Goal: Task Accomplishment & Management: Manage account settings

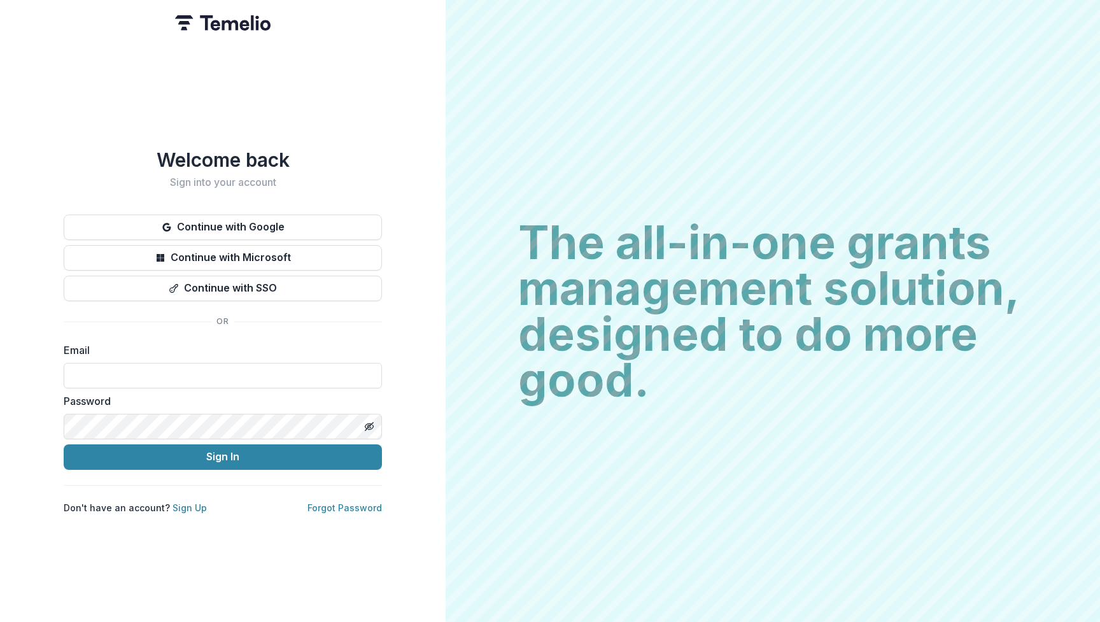
type input "**********"
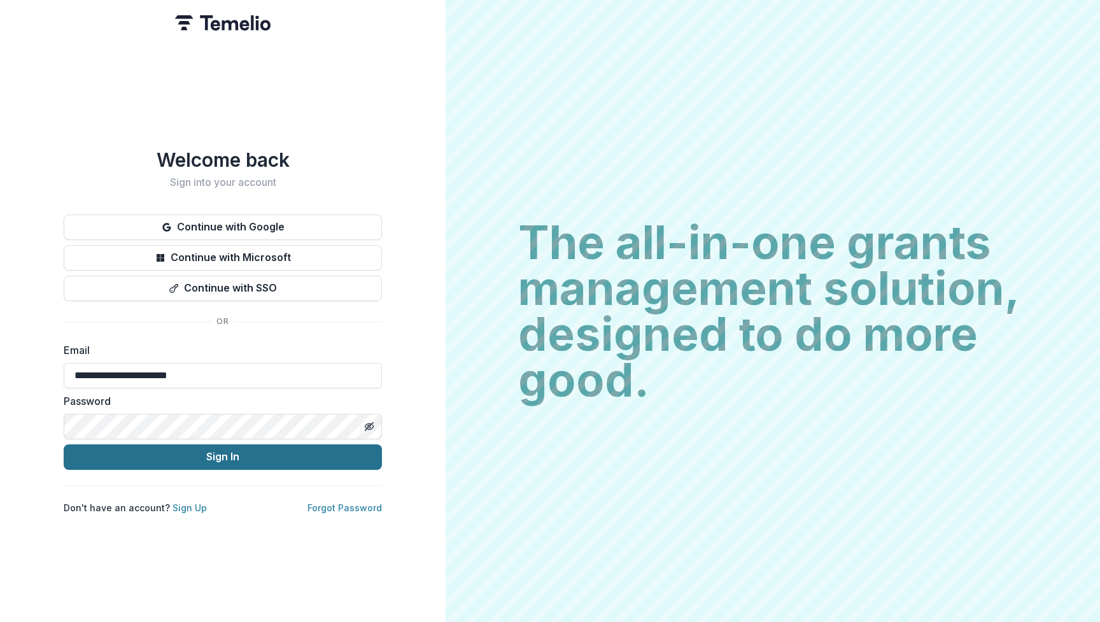
click at [214, 452] on button "Sign In" at bounding box center [223, 456] width 318 height 25
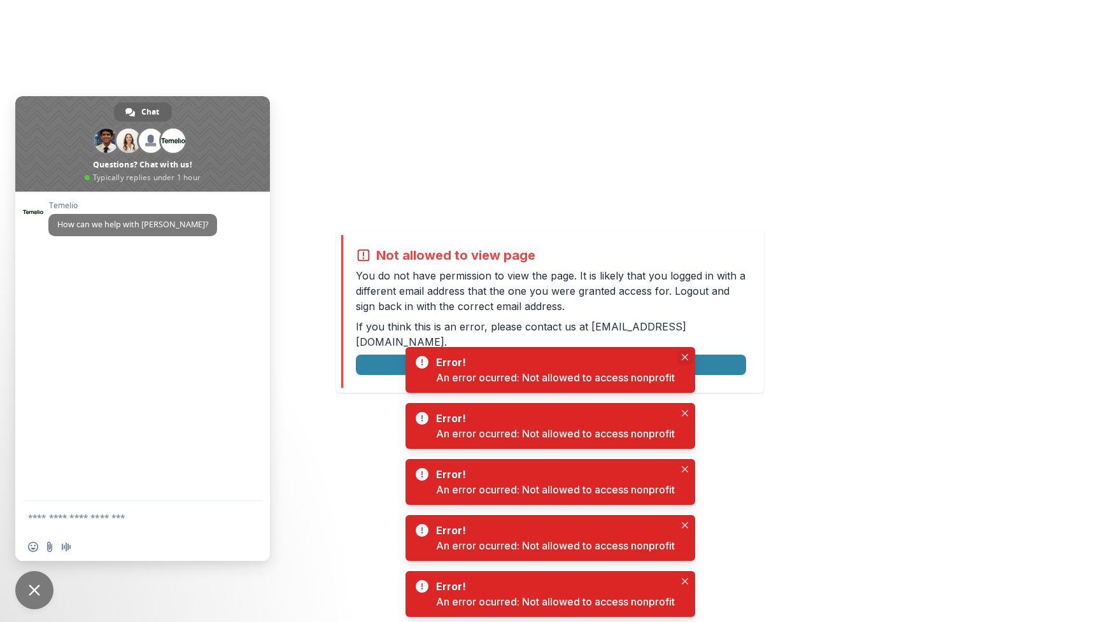
click at [687, 358] on icon "Close" at bounding box center [685, 357] width 6 height 6
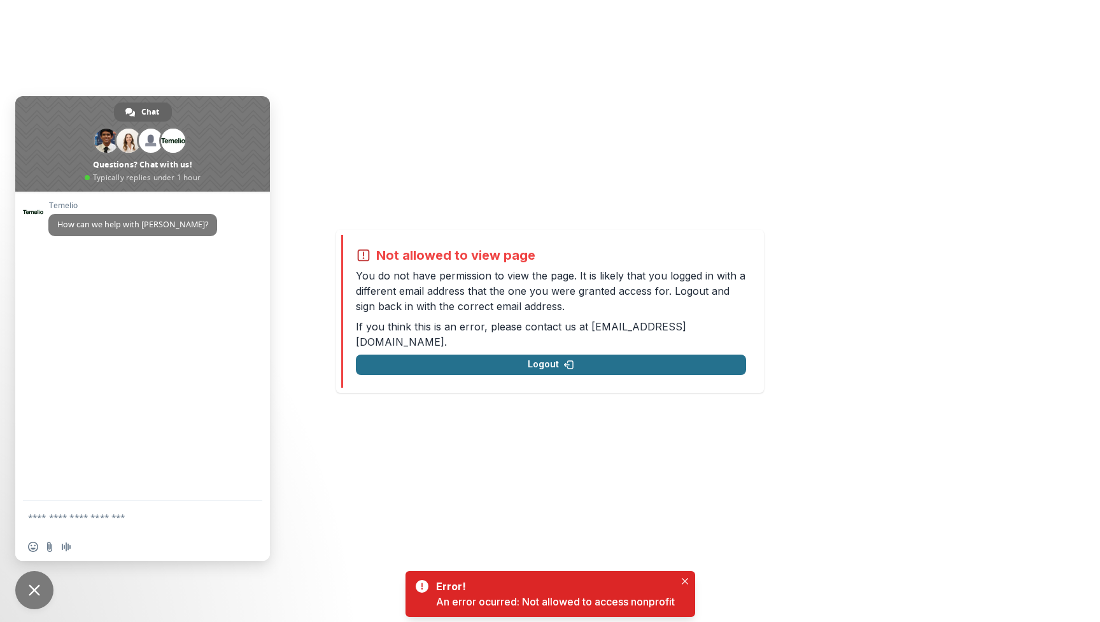
click at [551, 355] on button "Logout" at bounding box center [551, 365] width 390 height 20
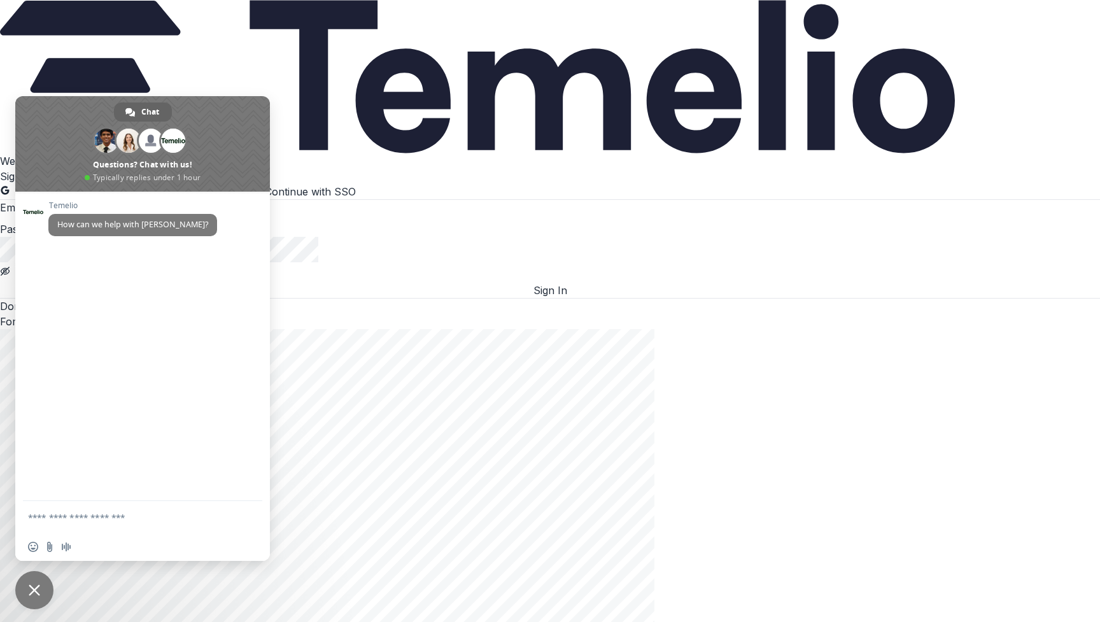
click at [418, 329] on div "Welcome back Sign into your account Continue with Google Continue with Microsof…" at bounding box center [550, 241] width 1100 height 176
click at [402, 155] on div "Welcome back Sign into your account Continue with Google Continue with Microsof…" at bounding box center [550, 241] width 1100 height 176
click at [349, 153] on h1 "Welcome back" at bounding box center [550, 160] width 1100 height 15
click at [127, 216] on input at bounding box center [76, 208] width 102 height 15
click at [32, 595] on span "Close chat" at bounding box center [34, 589] width 11 height 11
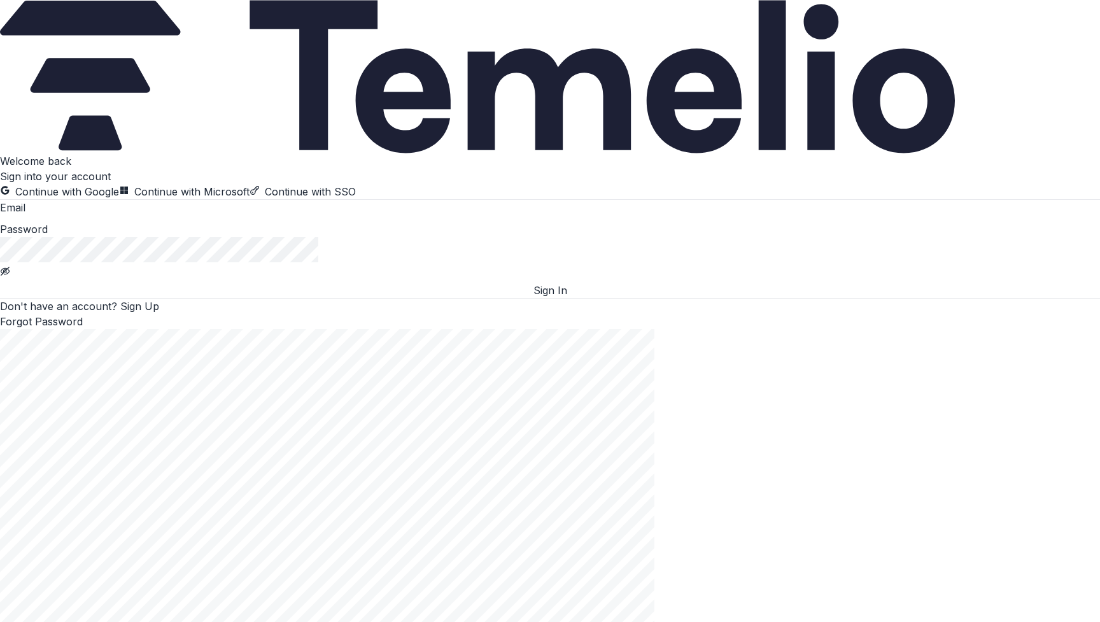
click at [108, 216] on input at bounding box center [76, 208] width 102 height 15
type input "**********"
click at [228, 298] on button "Sign In" at bounding box center [550, 290] width 1100 height 15
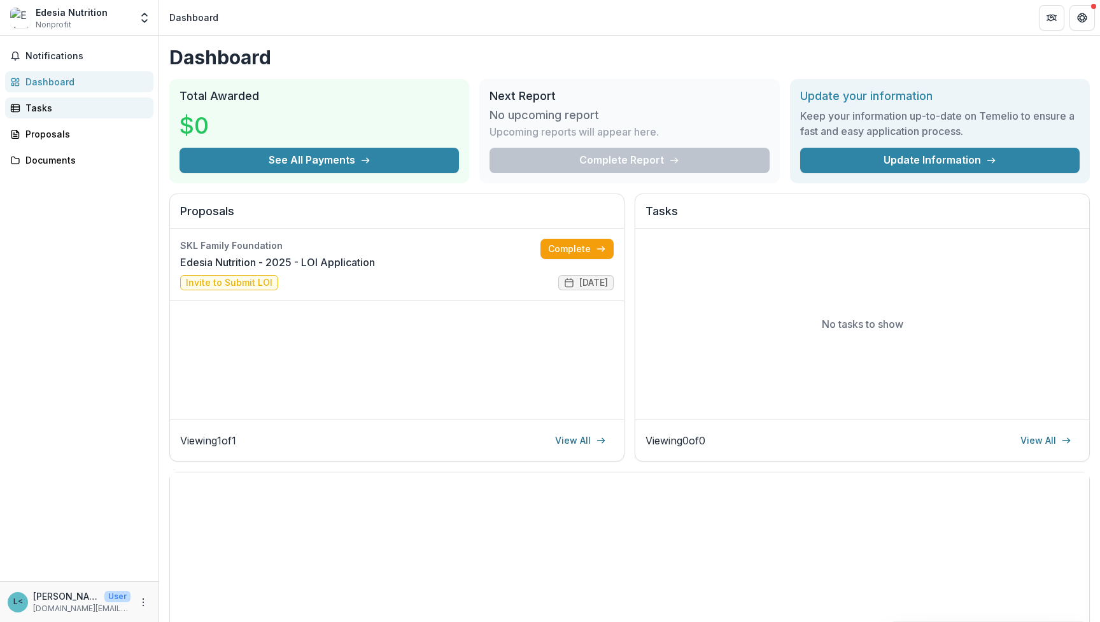
click at [41, 111] on div "Tasks" at bounding box center [84, 107] width 118 height 13
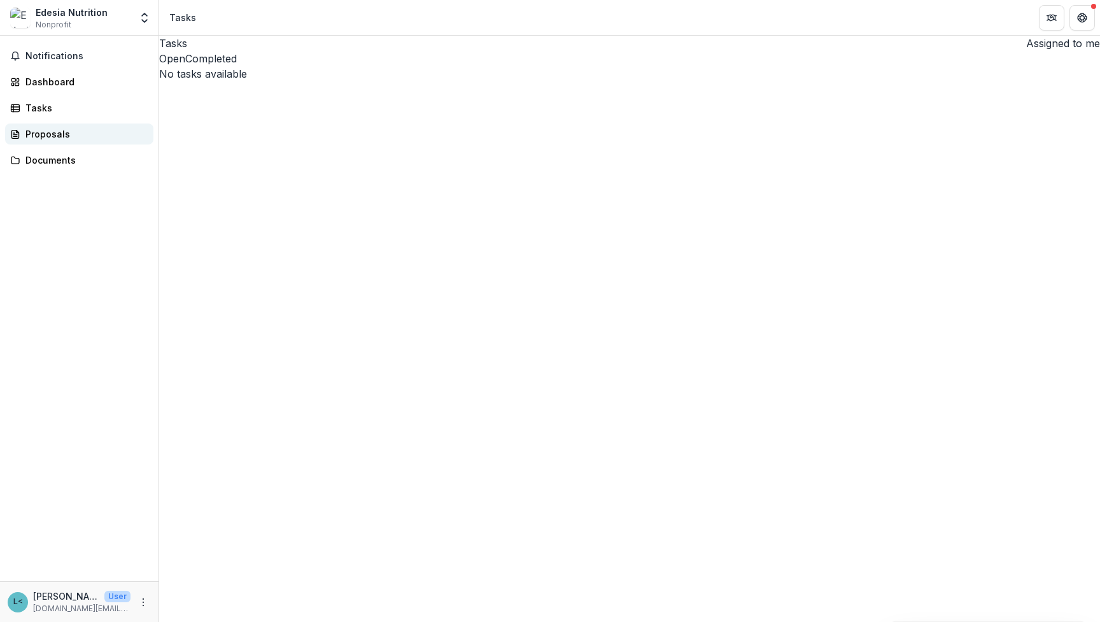
click at [43, 136] on div "Proposals" at bounding box center [84, 133] width 118 height 13
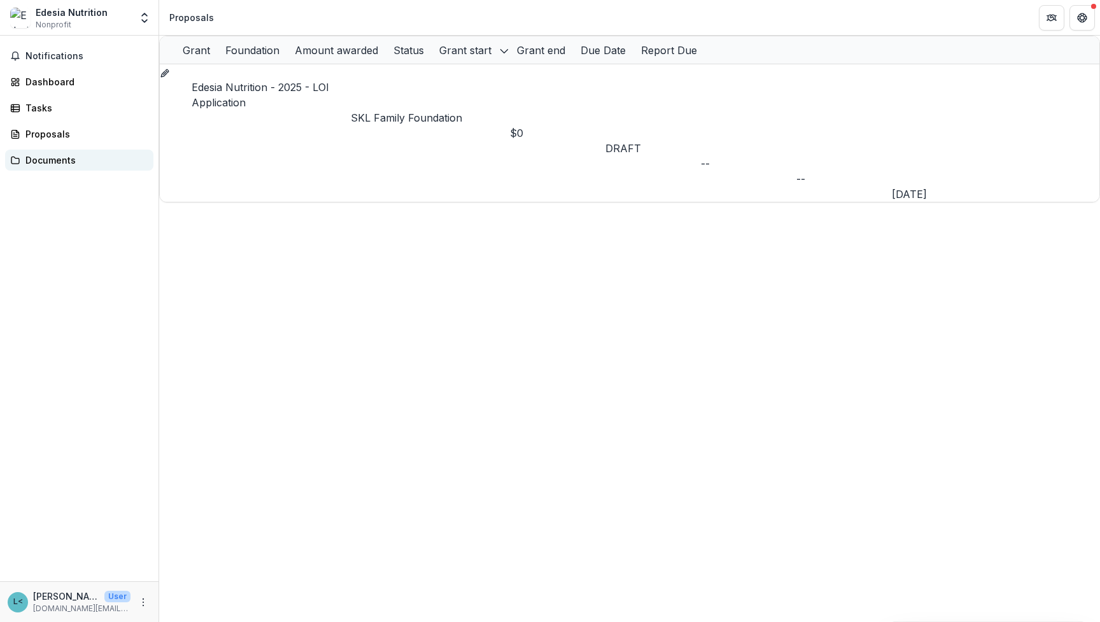
click at [41, 157] on div "Documents" at bounding box center [84, 159] width 118 height 13
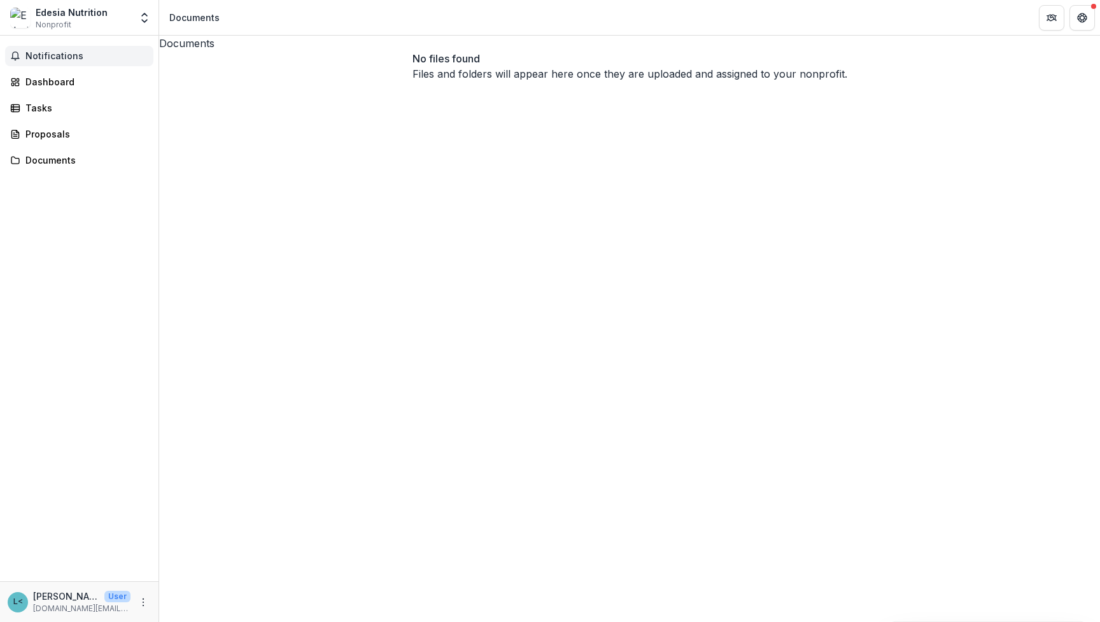
click at [54, 55] on span "Notifications" at bounding box center [86, 56] width 123 height 11
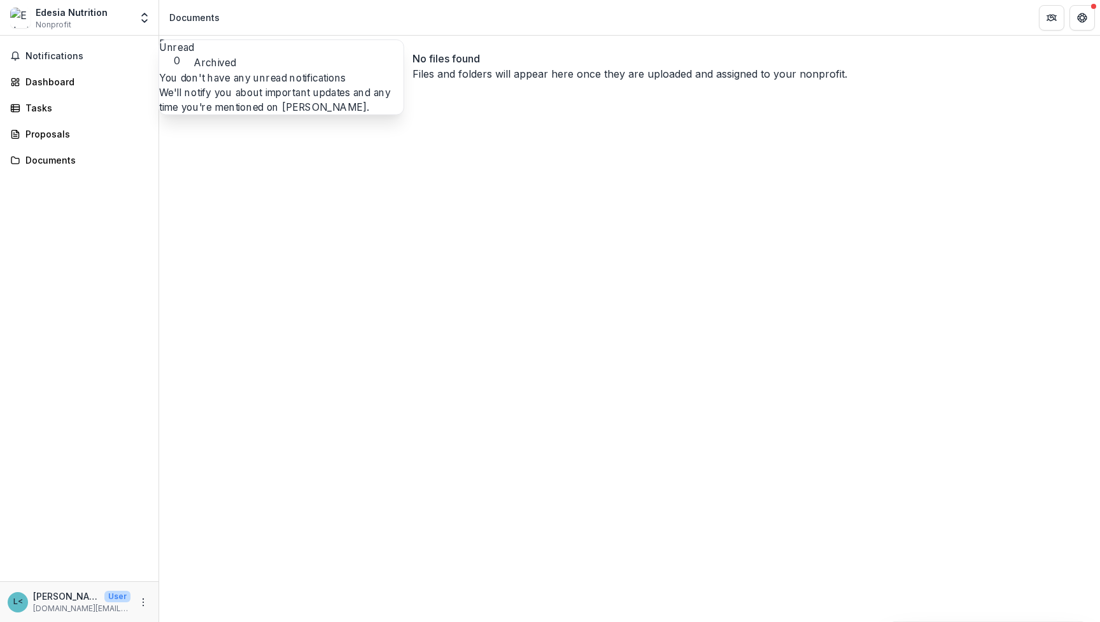
click at [212, 241] on div "Documents No files found Files and folders will appear here once they are uploa…" at bounding box center [629, 329] width 941 height 586
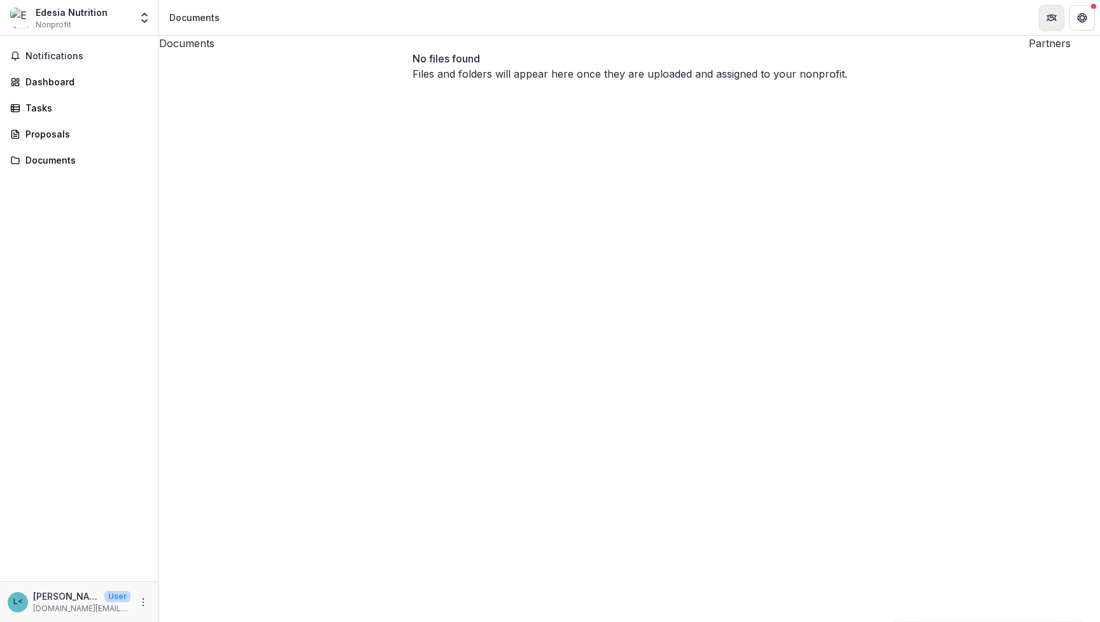
click at [1051, 21] on icon "Partners" at bounding box center [1051, 18] width 10 height 10
click at [61, 77] on div "Dashboard" at bounding box center [84, 81] width 118 height 13
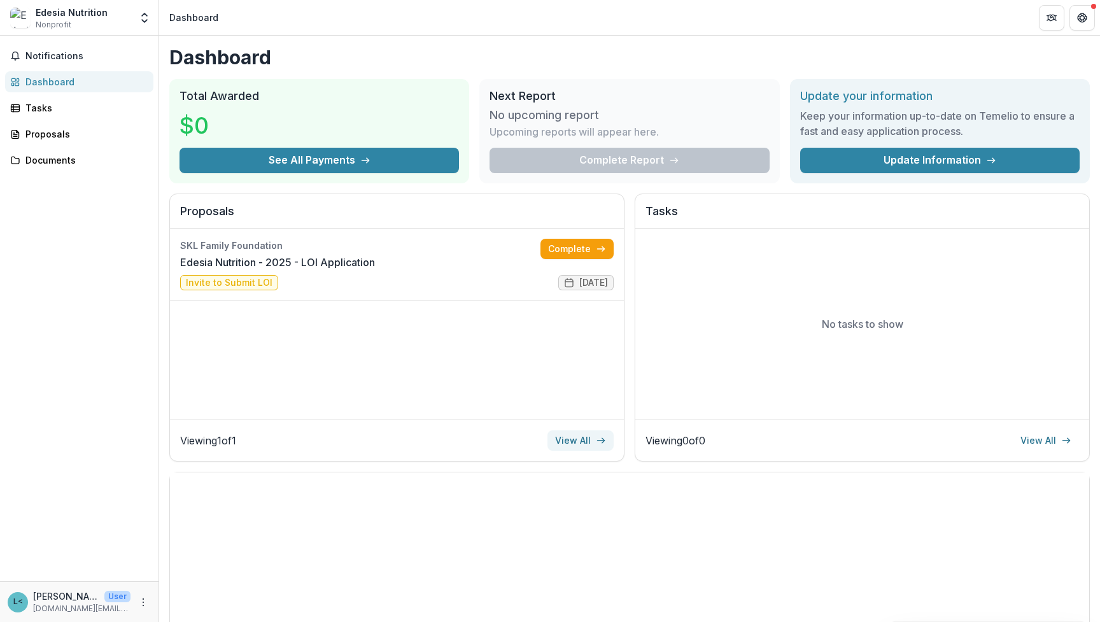
click at [586, 439] on link "View All" at bounding box center [580, 440] width 66 height 20
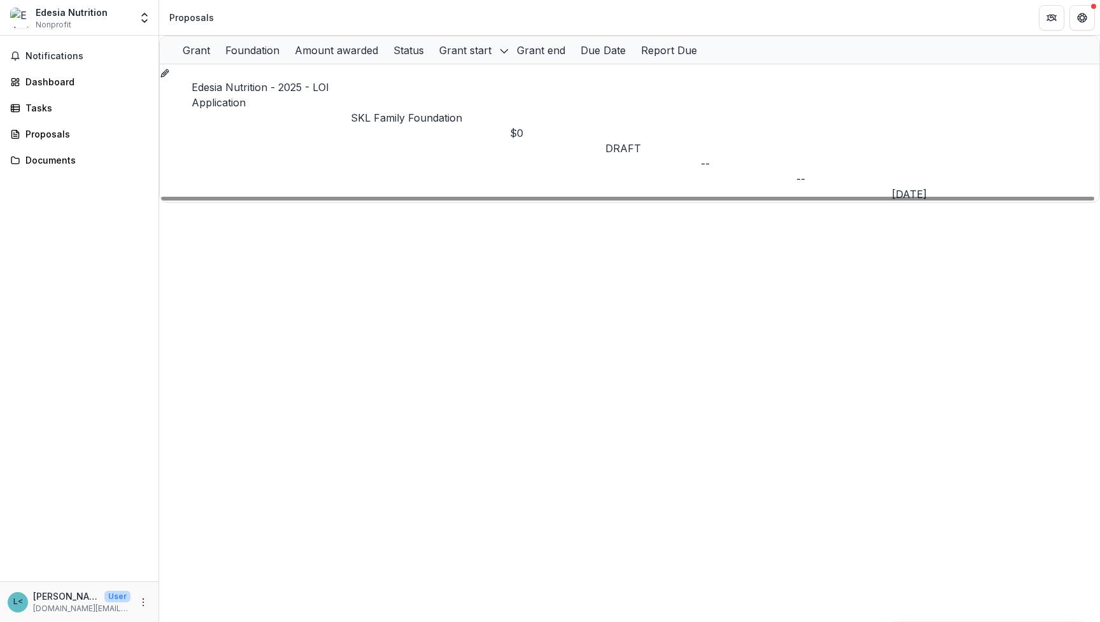
click at [410, 110] on p "SKL Family Foundation" at bounding box center [430, 117] width 159 height 15
click at [358, 116] on h2 "SKL Family Foundation" at bounding box center [370, 123] width 111 height 15
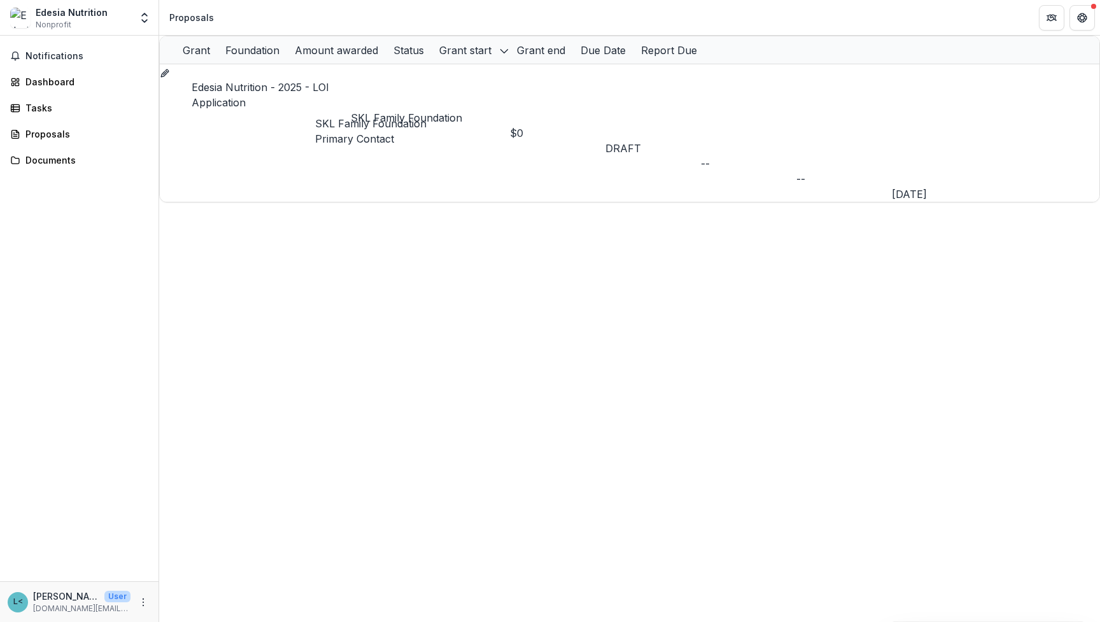
click at [354, 141] on p "Primary Contact" at bounding box center [370, 138] width 111 height 15
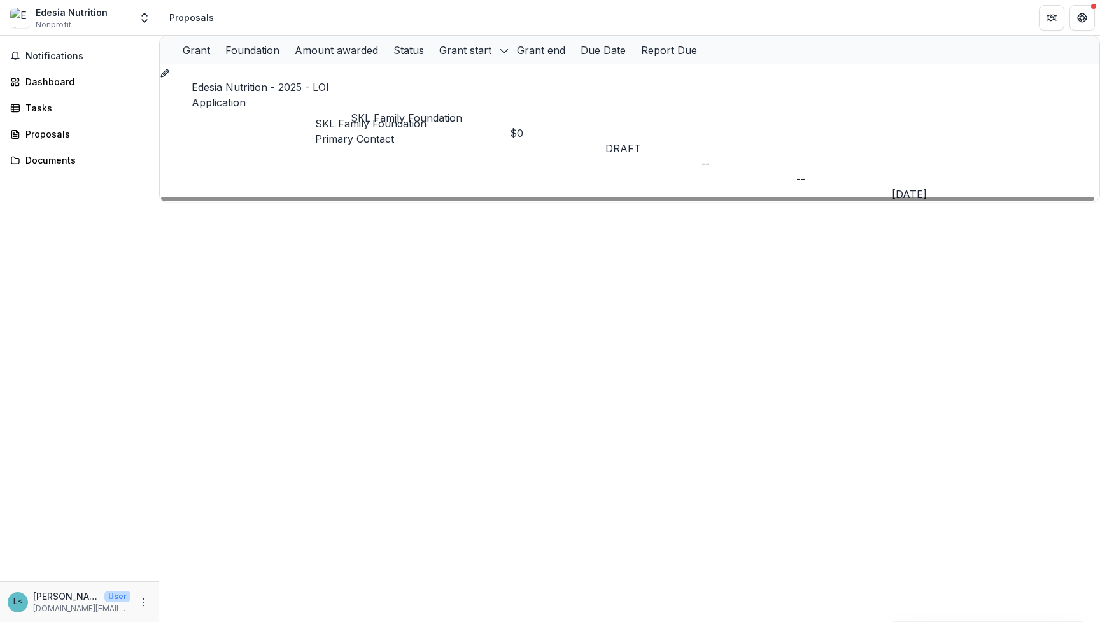
click at [418, 110] on p "SKL Family Foundation" at bounding box center [430, 117] width 159 height 15
click at [44, 81] on div "Dashboard" at bounding box center [84, 81] width 118 height 13
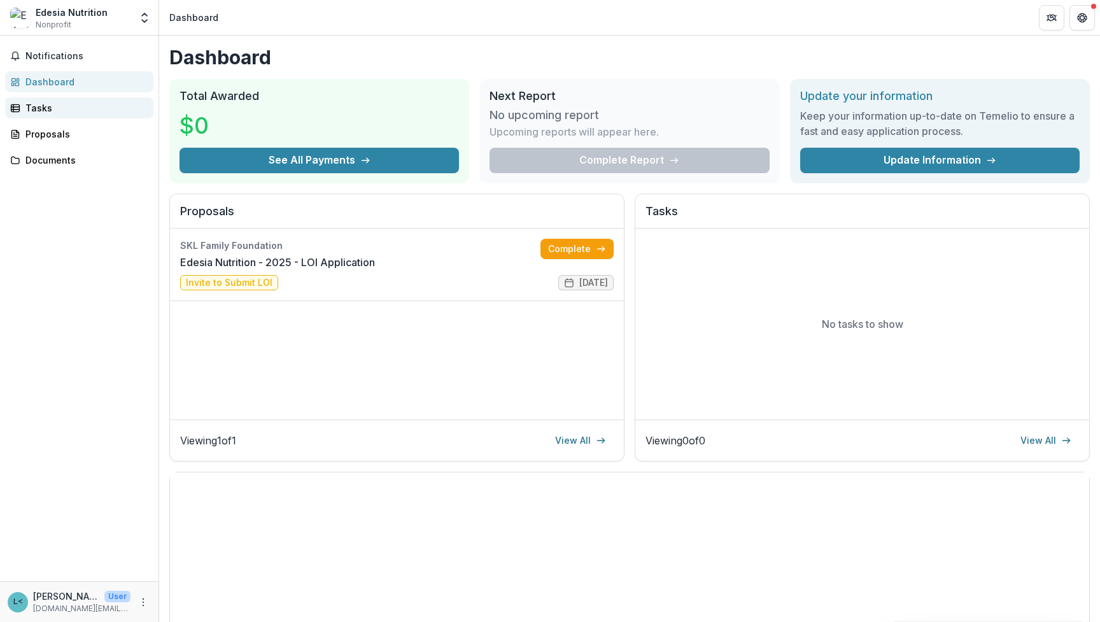
click at [32, 111] on div "Tasks" at bounding box center [84, 107] width 118 height 13
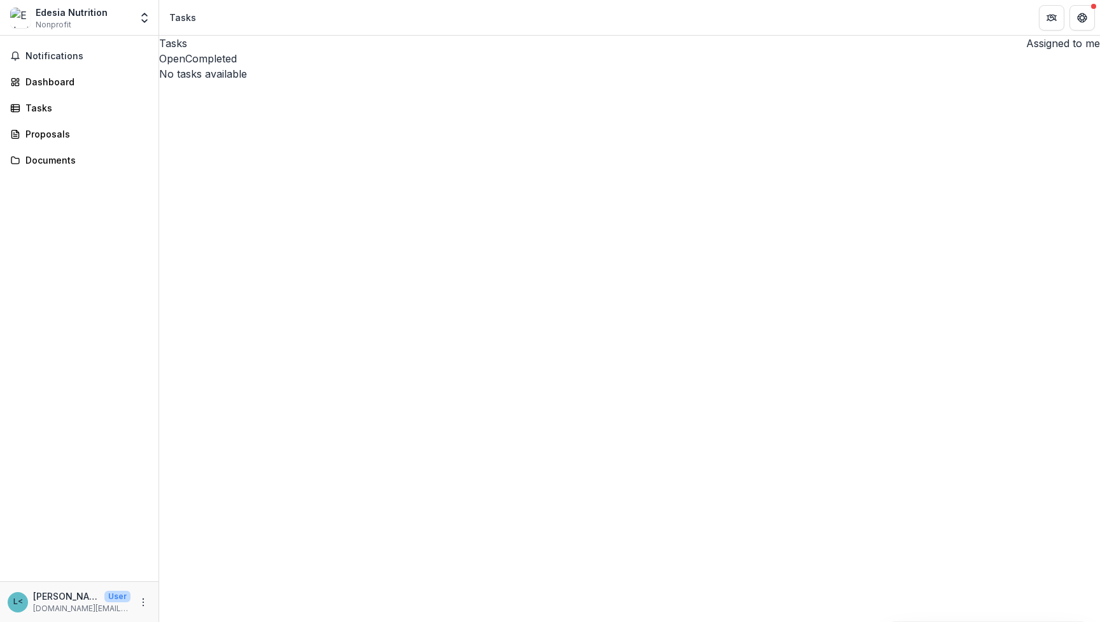
click at [1053, 51] on button "Assigned to me" at bounding box center [1060, 43] width 79 height 15
click at [55, 136] on div "Proposals" at bounding box center [84, 133] width 118 height 13
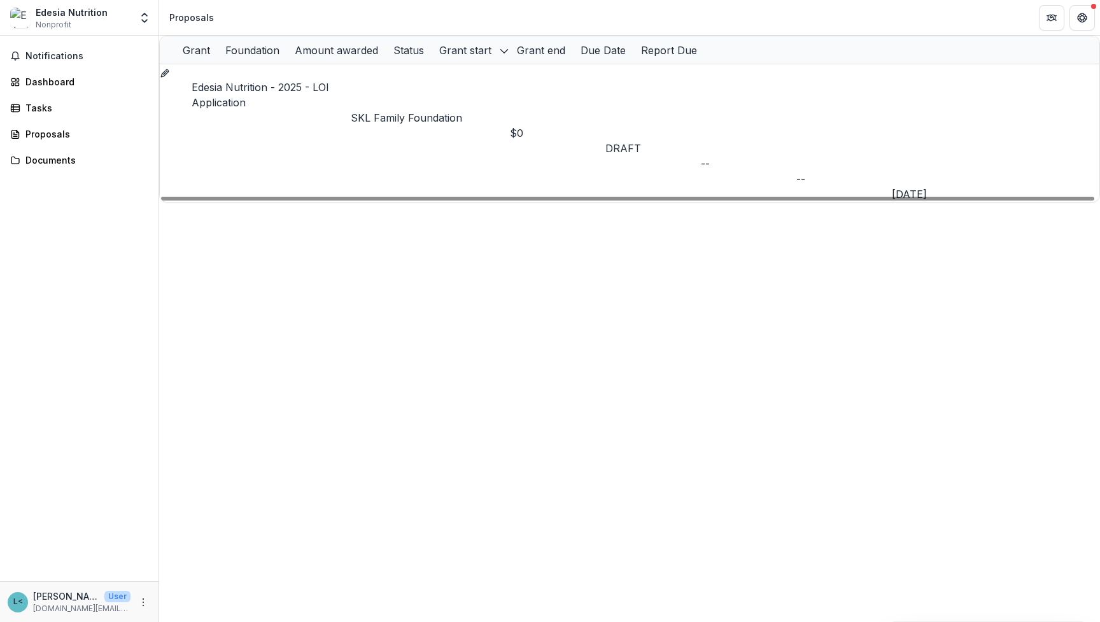
click at [309, 92] on link "Edesia Nutrition - 2025 - LOI Application" at bounding box center [260, 95] width 137 height 28
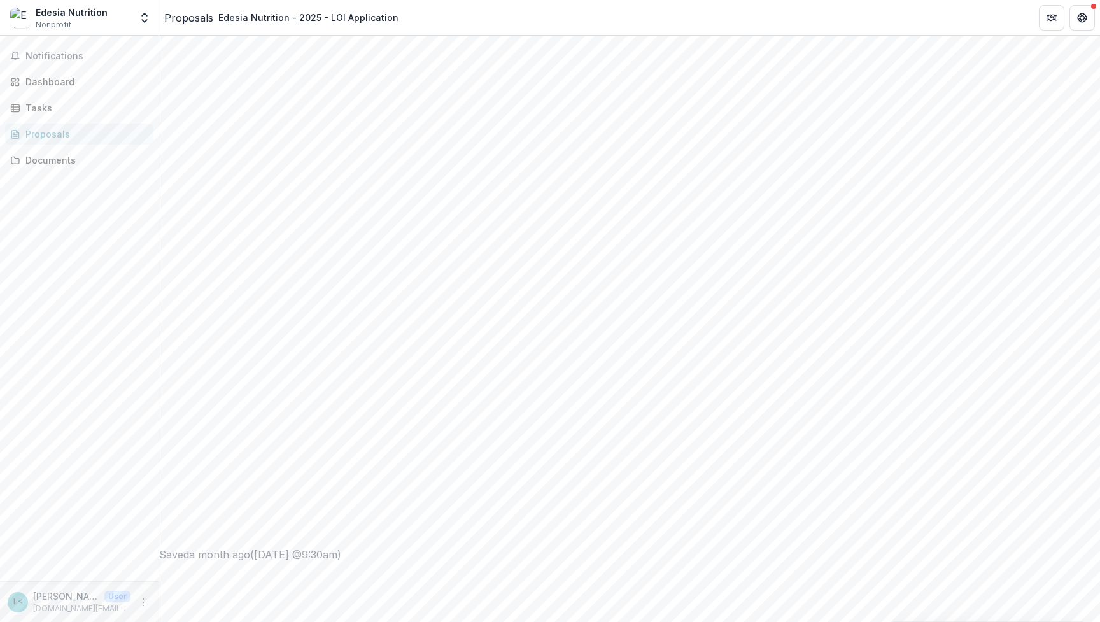
scroll to position [692, 0]
click at [53, 82] on div "Dashboard" at bounding box center [84, 81] width 118 height 13
